Goal: Task Accomplishment & Management: Manage account settings

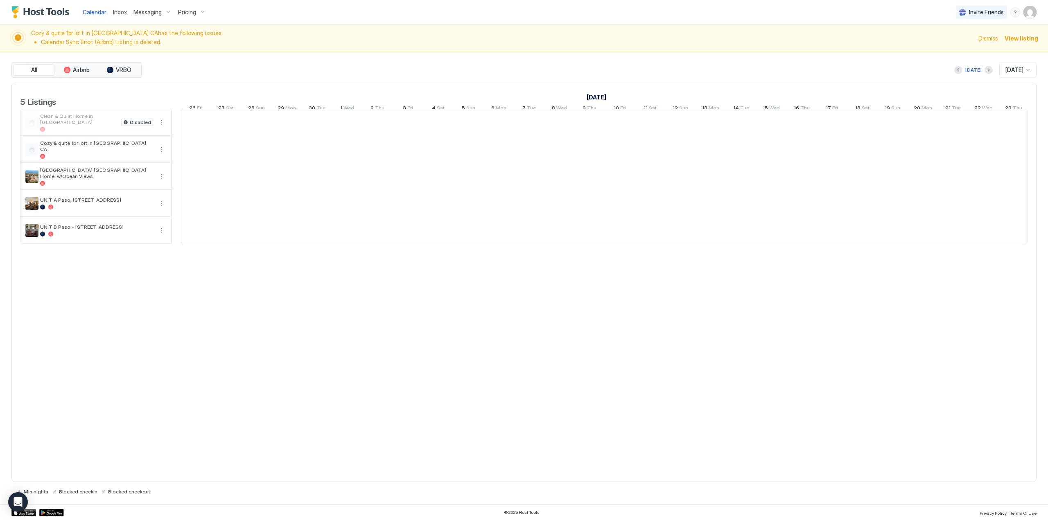
scroll to position [0, 455]
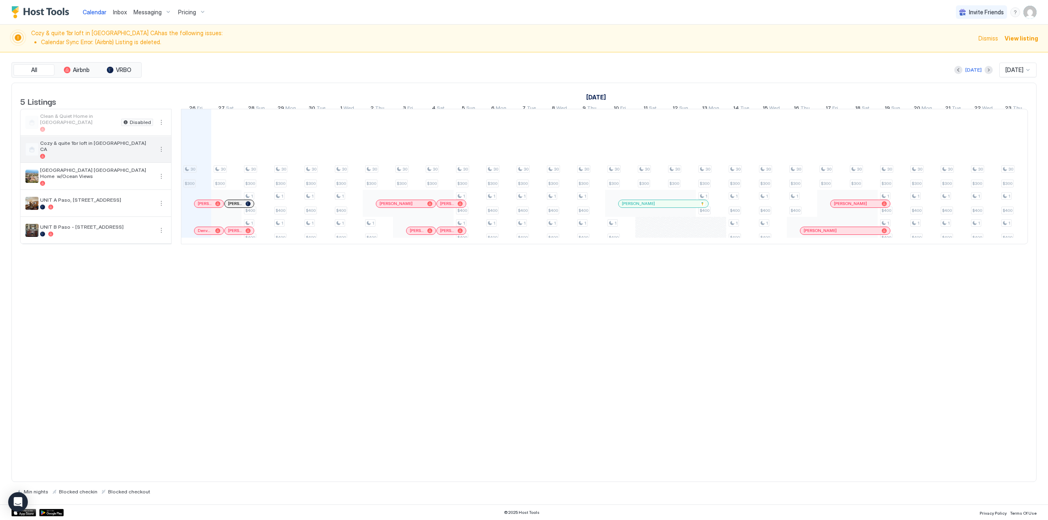
click at [161, 154] on button "More options" at bounding box center [161, 150] width 10 height 10
click at [113, 157] on div at bounding box center [524, 260] width 1048 height 520
click at [160, 127] on button "More options" at bounding box center [161, 123] width 10 height 10
click at [156, 164] on span "Listing Settings" at bounding box center [147, 165] width 36 height 6
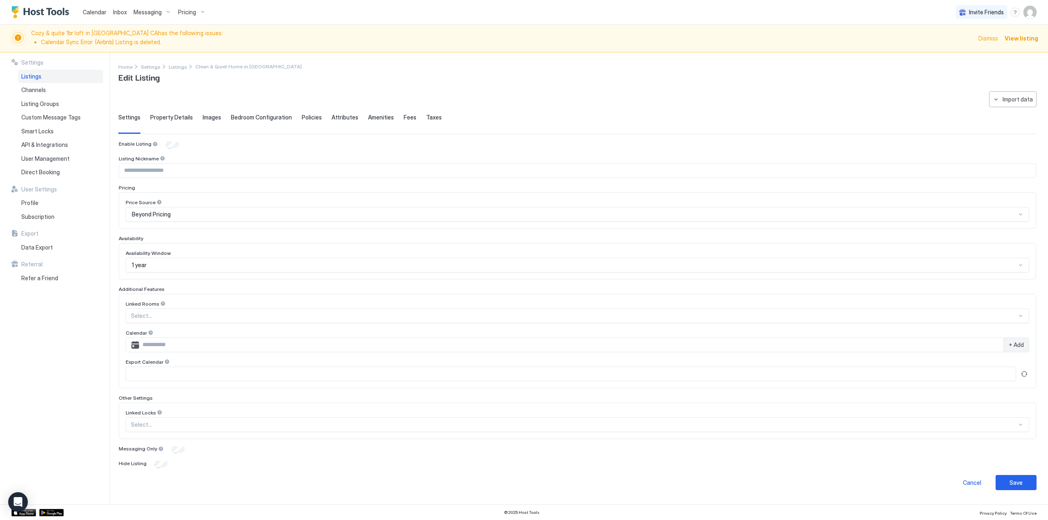
click at [330, 113] on div "**********" at bounding box center [577, 290] width 919 height 399
click at [334, 116] on span "Attributes" at bounding box center [345, 117] width 27 height 7
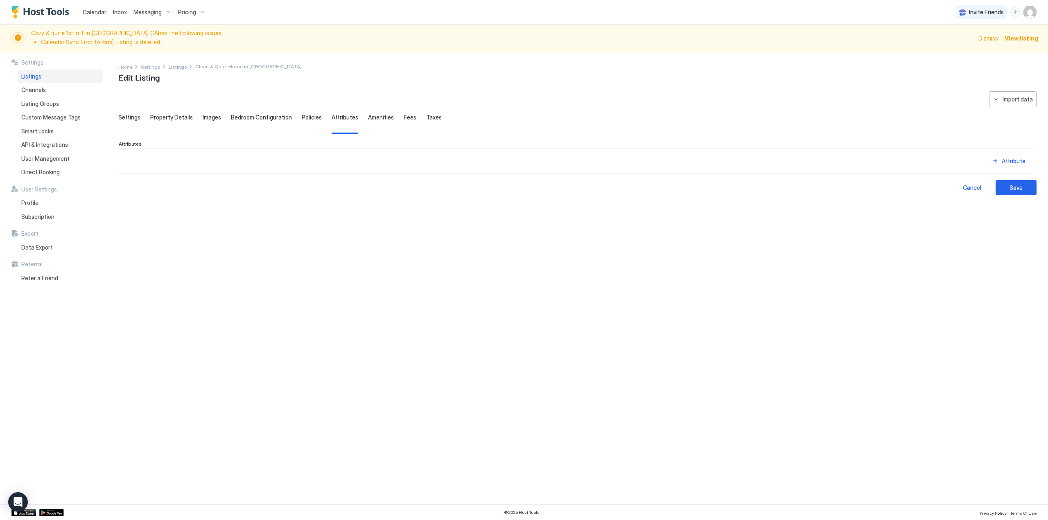
click at [305, 116] on span "Policies" at bounding box center [312, 117] width 20 height 7
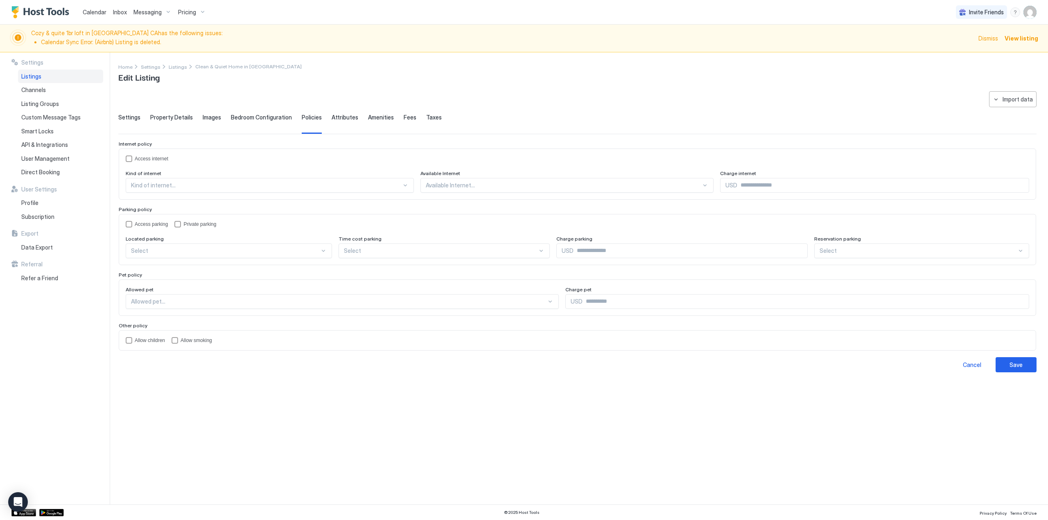
click at [270, 116] on span "Bedroom Configuration" at bounding box center [261, 117] width 61 height 7
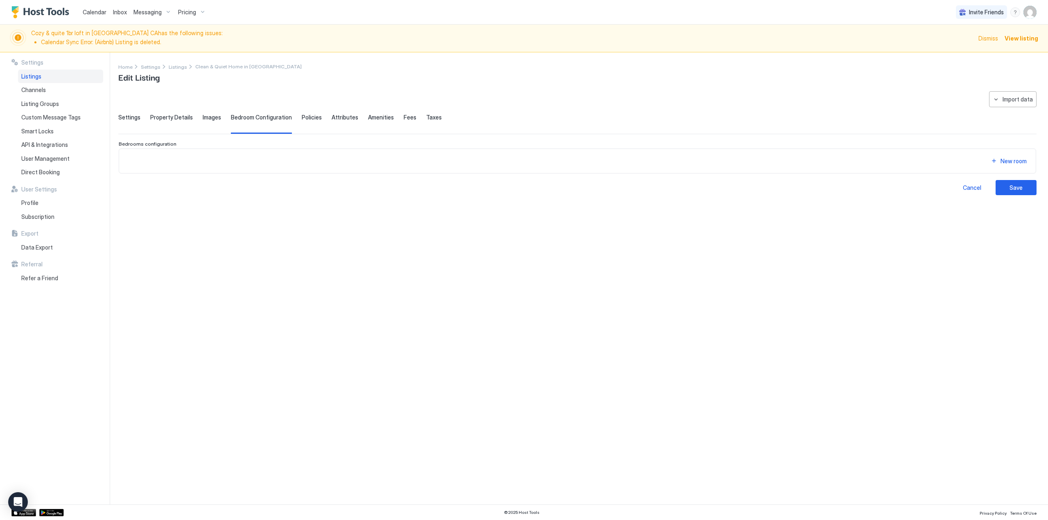
click at [208, 120] on span "Images" at bounding box center [212, 117] width 18 height 7
click at [164, 122] on div "Property Details" at bounding box center [171, 124] width 43 height 20
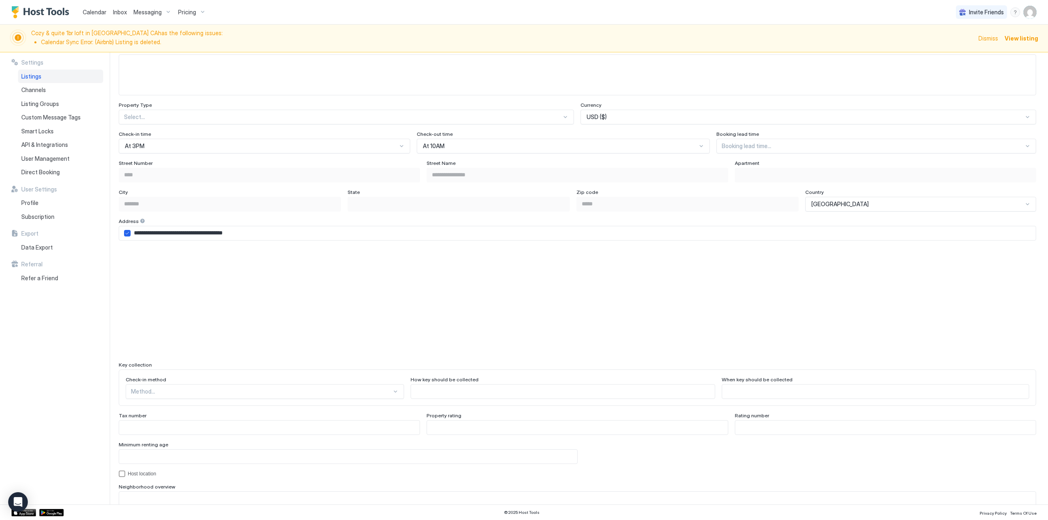
scroll to position [325, 0]
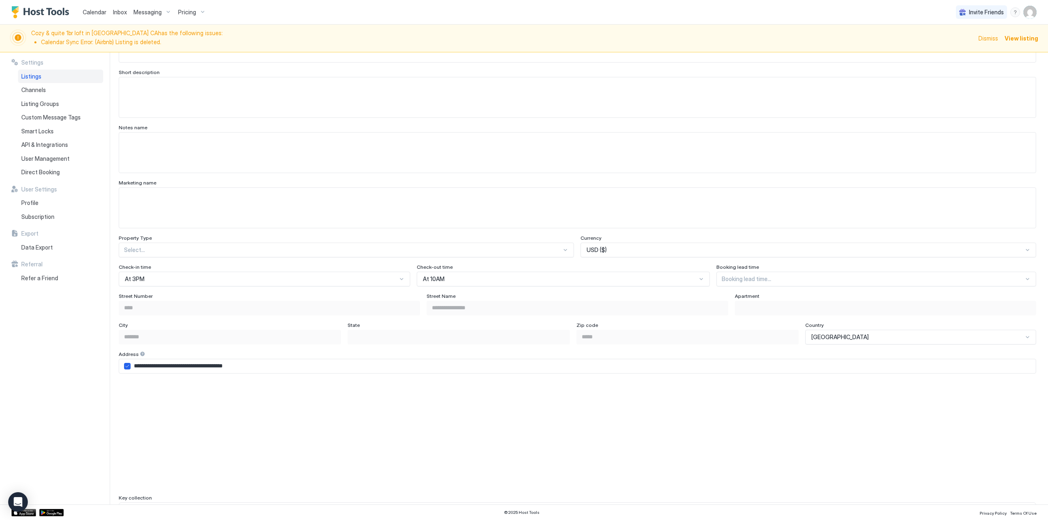
click at [77, 79] on div "Listings" at bounding box center [60, 77] width 85 height 14
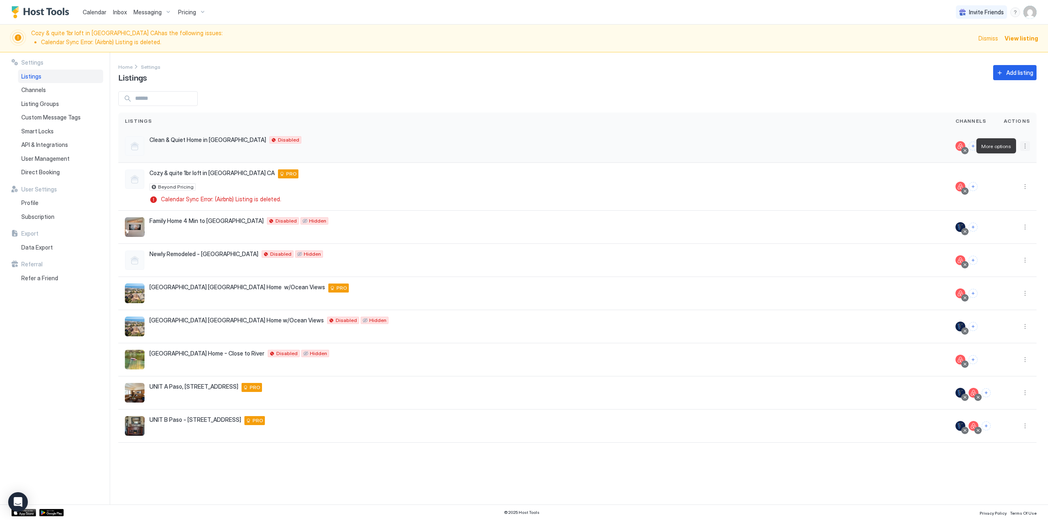
click at [1028, 146] on button "More options" at bounding box center [1025, 146] width 10 height 10
click at [1016, 223] on div "Delete" at bounding box center [1005, 223] width 56 height 13
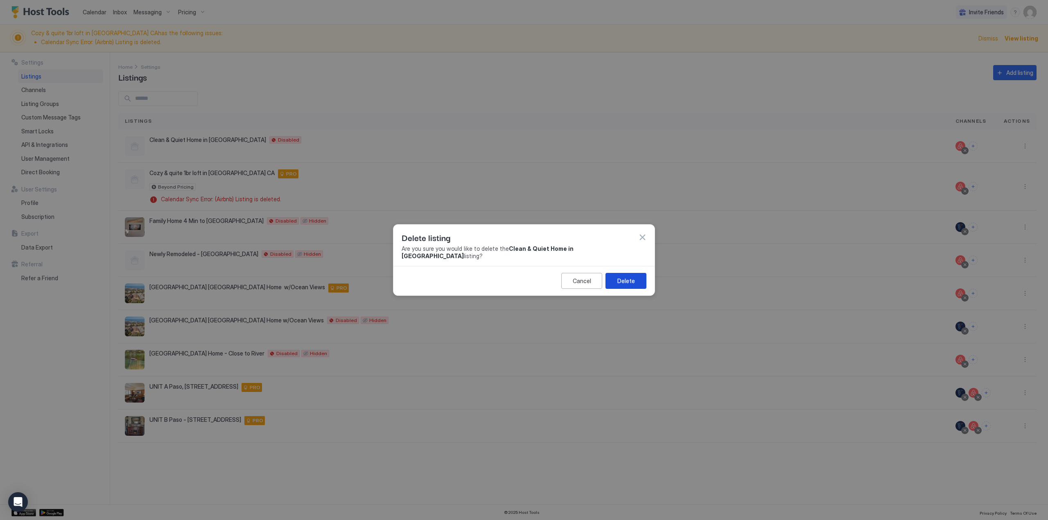
click at [624, 282] on button "Delete" at bounding box center [626, 281] width 41 height 16
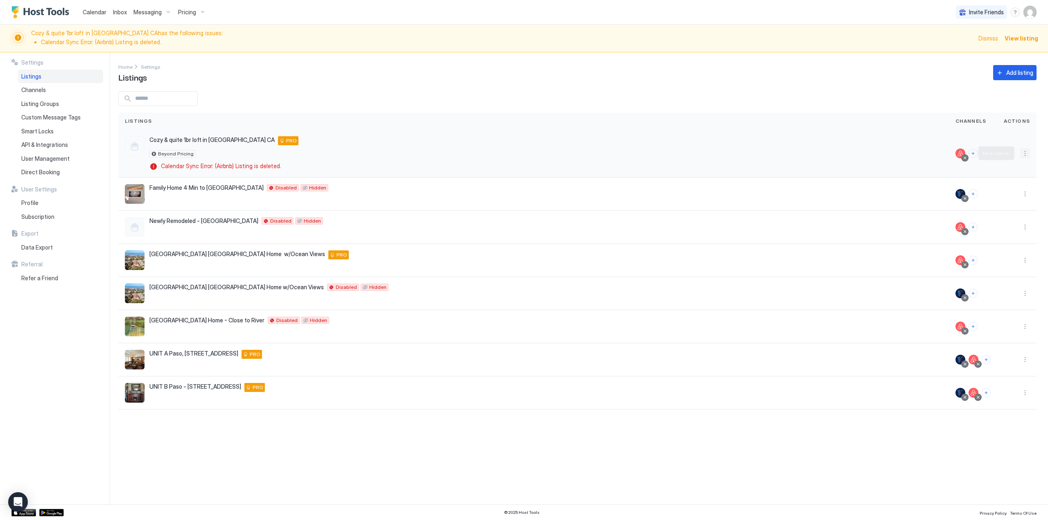
click at [1023, 156] on button "More options" at bounding box center [1025, 154] width 10 height 10
click at [993, 230] on span "Delete" at bounding box center [996, 230] width 15 height 6
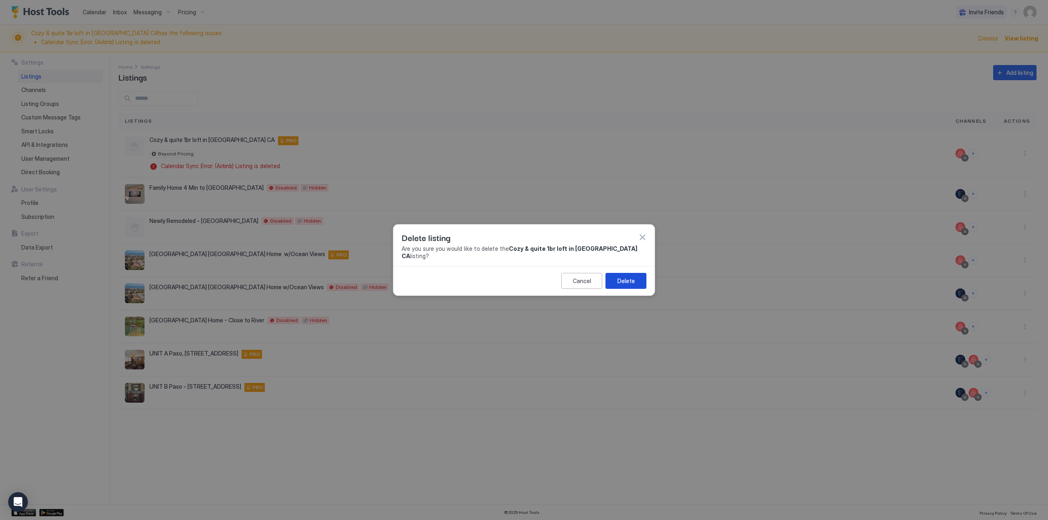
click at [631, 277] on div "Delete" at bounding box center [627, 281] width 18 height 9
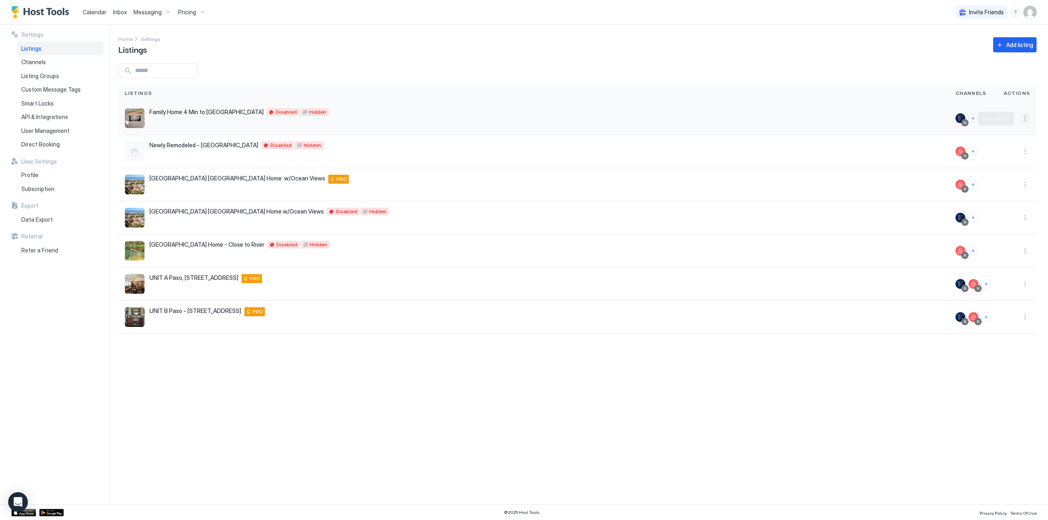
click at [1025, 118] on button "More options" at bounding box center [1025, 118] width 10 height 10
click at [993, 180] on span "Delete" at bounding box center [996, 182] width 15 height 6
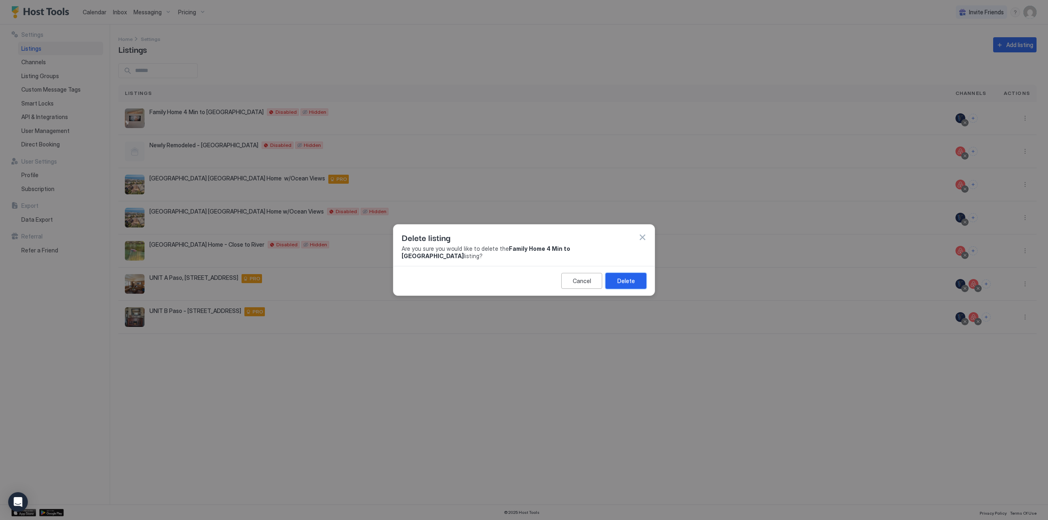
click at [644, 274] on button "Delete" at bounding box center [626, 281] width 41 height 16
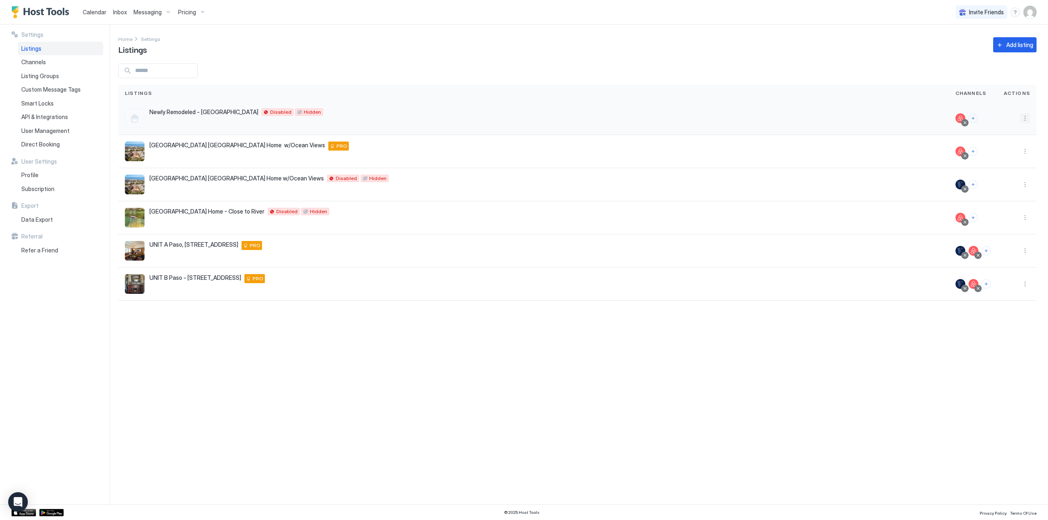
click at [1020, 121] on button "More options" at bounding box center [1025, 118] width 10 height 10
click at [993, 192] on span "Delete" at bounding box center [996, 195] width 15 height 6
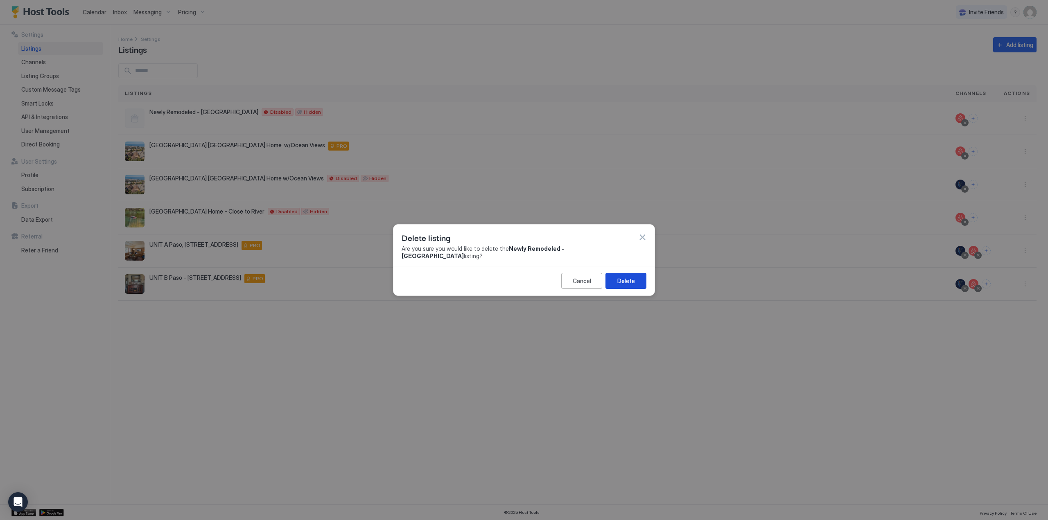
click at [627, 277] on div "Delete" at bounding box center [627, 281] width 18 height 9
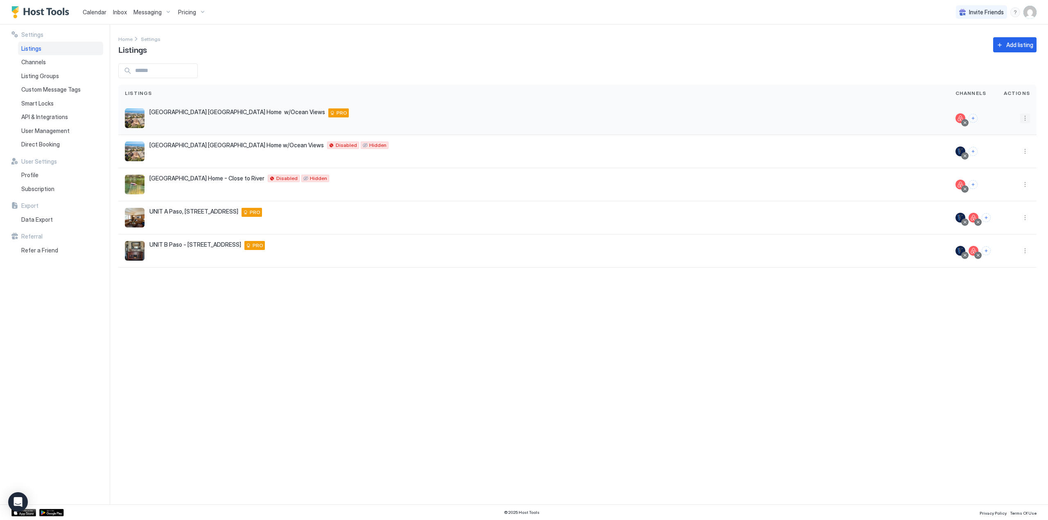
click at [1023, 122] on button "More options" at bounding box center [1025, 118] width 10 height 10
click at [995, 196] on span "Delete" at bounding box center [996, 195] width 15 height 6
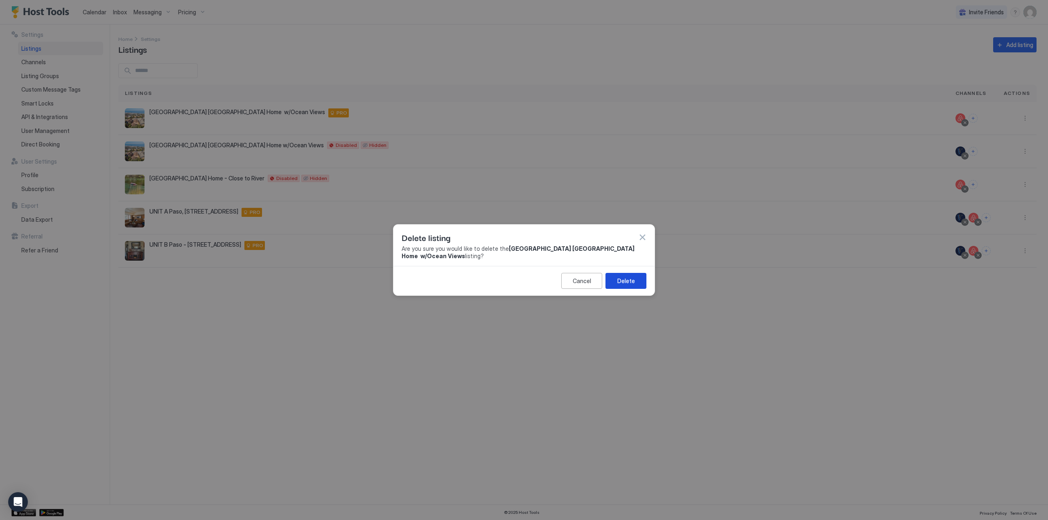
click at [643, 280] on button "Delete" at bounding box center [626, 281] width 41 height 16
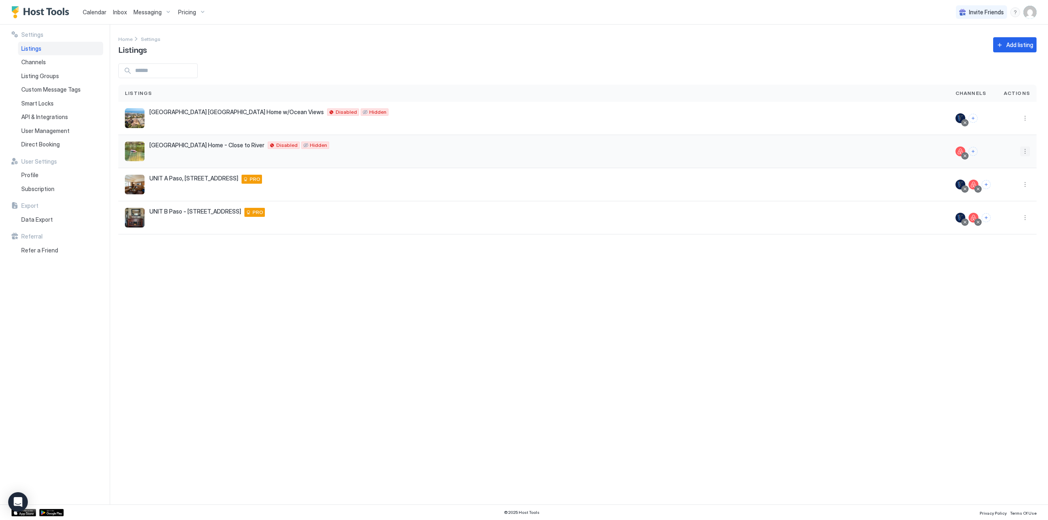
click at [1024, 154] on button "More options" at bounding box center [1025, 152] width 10 height 10
click at [1001, 225] on span "Delete" at bounding box center [996, 228] width 15 height 6
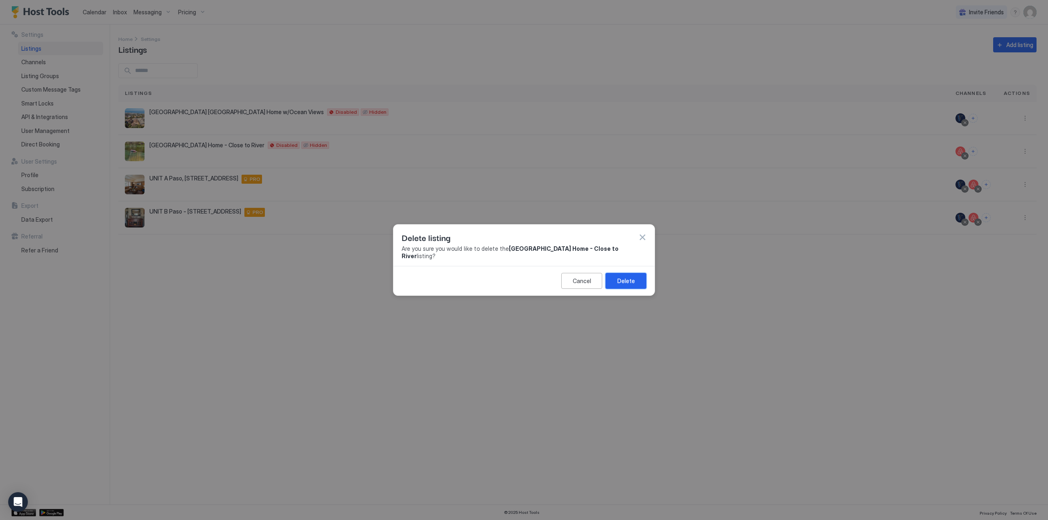
click at [620, 281] on div "Delete" at bounding box center [627, 281] width 18 height 9
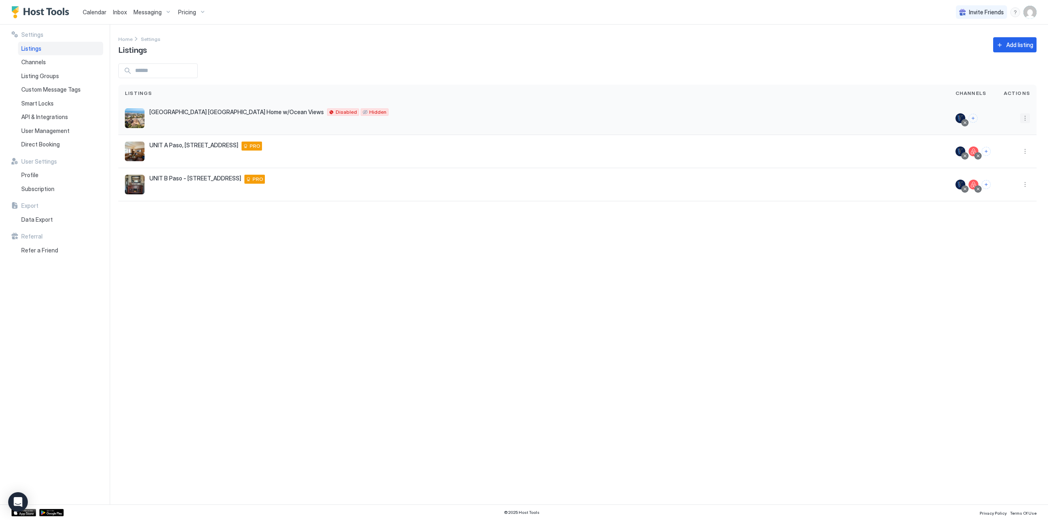
click at [1025, 122] on button "More options" at bounding box center [1025, 118] width 10 height 10
click at [1000, 182] on span "Delete" at bounding box center [996, 182] width 15 height 6
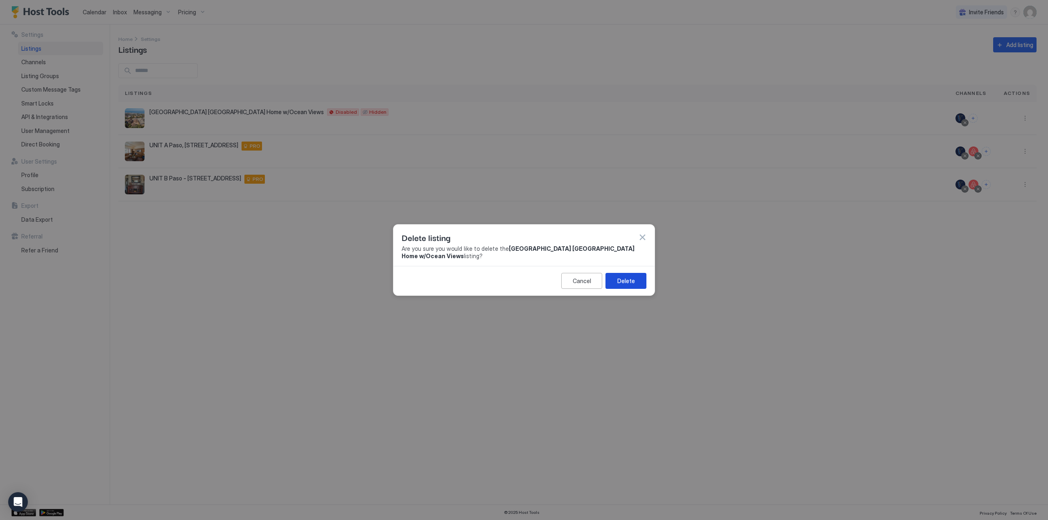
click at [633, 279] on div "Delete" at bounding box center [627, 281] width 18 height 9
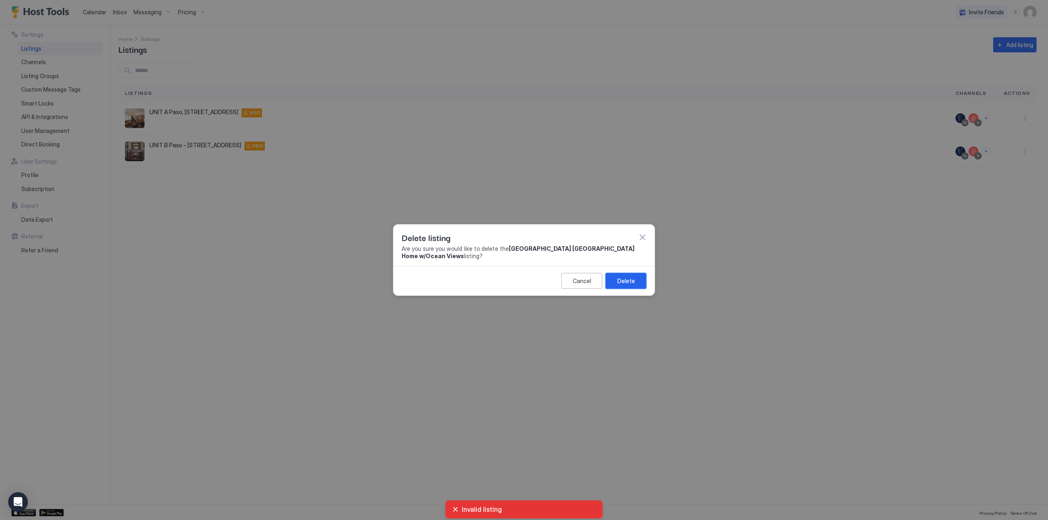
click at [632, 283] on div "Delete" at bounding box center [627, 281] width 18 height 9
click at [581, 282] on div "Cancel" at bounding box center [582, 281] width 18 height 9
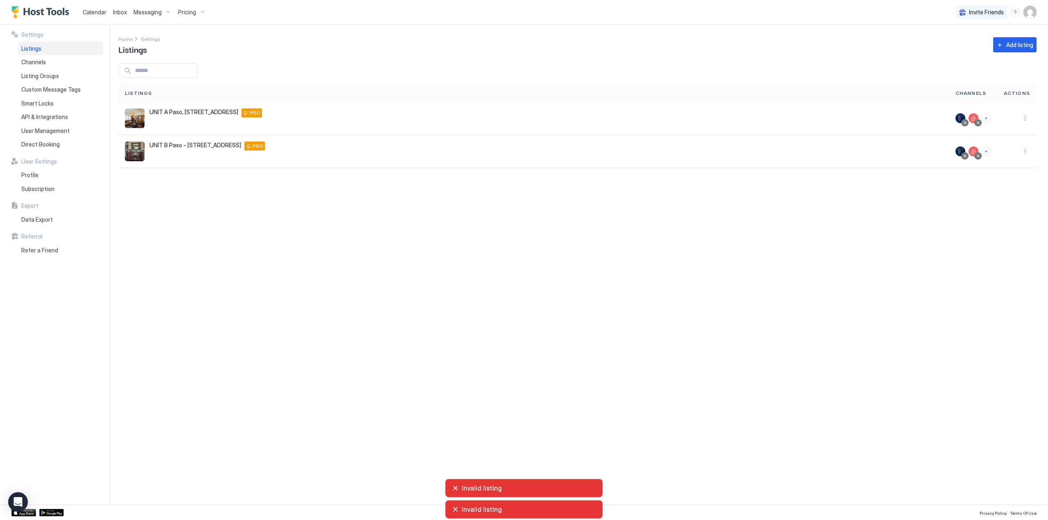
click at [570, 262] on div "Settings Home Settings Listings Add listing Listings Channels Actions [GEOGRAPH…" at bounding box center [583, 265] width 930 height 480
click at [418, 304] on div "Settings Home Settings Listings Add listing Listings Channels Actions [GEOGRAPH…" at bounding box center [583, 265] width 930 height 480
drag, startPoint x: 418, startPoint y: 304, endPoint x: 421, endPoint y: 348, distance: 44.3
click at [420, 306] on div "Settings Home Settings Listings Add listing Listings Channels Actions [GEOGRAPH…" at bounding box center [583, 265] width 930 height 480
